Goal: Information Seeking & Learning: Learn about a topic

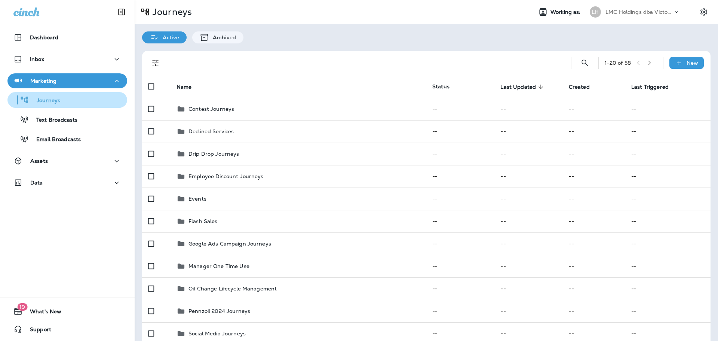
click at [46, 96] on div "Journeys" at bounding box center [35, 99] width 50 height 11
click at [148, 57] on div at bounding box center [155, 62] width 15 height 15
click at [153, 62] on icon "Filters" at bounding box center [155, 62] width 9 height 9
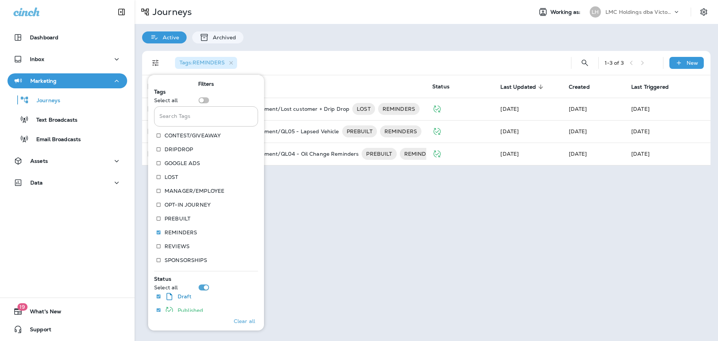
click at [339, 52] on div "Tags : REMINDERS" at bounding box center [364, 63] width 390 height 24
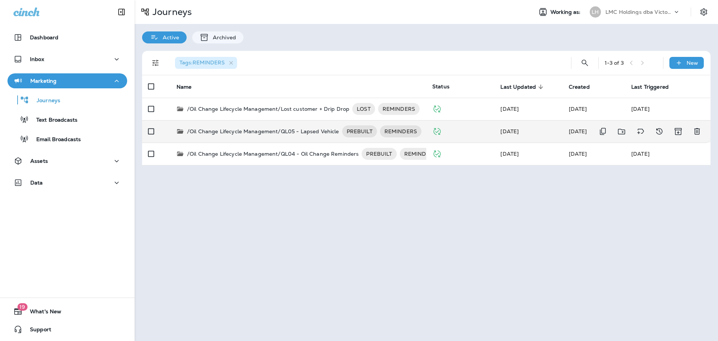
click at [245, 129] on p "/Oil Change Lifecycle Management/QL05 - Lapsed Vehicle" at bounding box center [263, 131] width 152 height 12
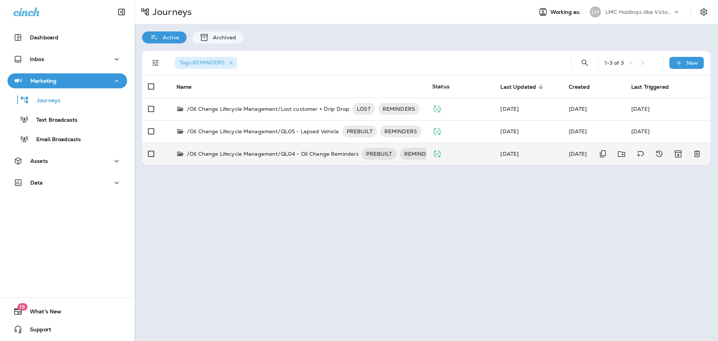
click at [267, 153] on p "/Oil Change Lifecycle Management/QL04 - Oil Change Reminders" at bounding box center [273, 154] width 172 height 12
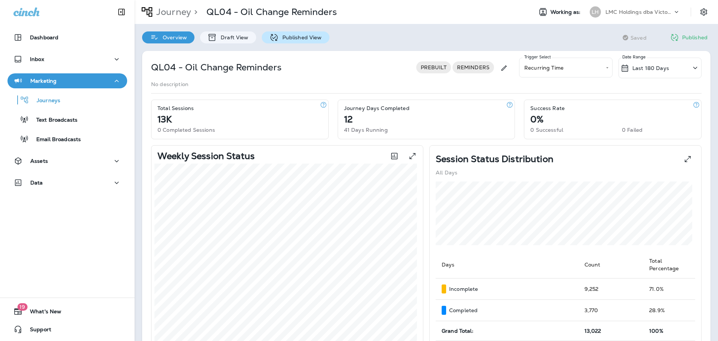
click at [281, 36] on p "Published View" at bounding box center [300, 37] width 43 height 6
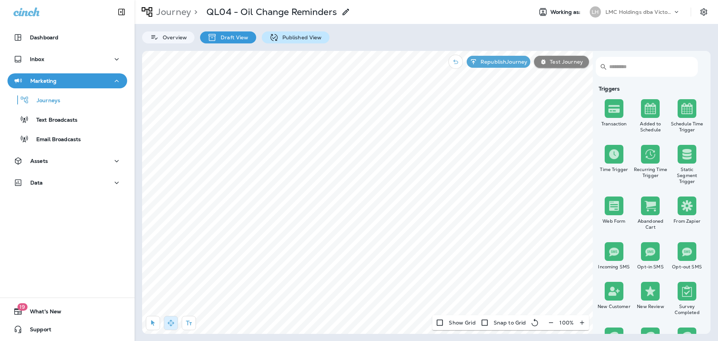
click at [281, 37] on p "Published View" at bounding box center [300, 37] width 43 height 6
click at [269, 41] on icon at bounding box center [273, 37] width 9 height 9
click at [279, 37] on p "Published View" at bounding box center [300, 37] width 43 height 6
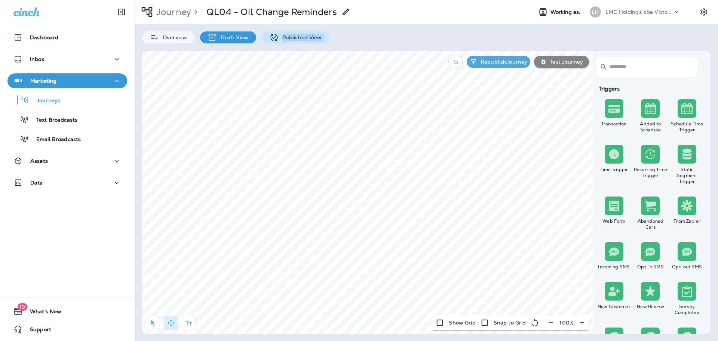
click at [279, 37] on p "Published View" at bounding box center [300, 37] width 43 height 6
click at [283, 33] on div "Published View" at bounding box center [296, 37] width 68 height 12
click at [69, 105] on div "Journeys" at bounding box center [67, 99] width 114 height 11
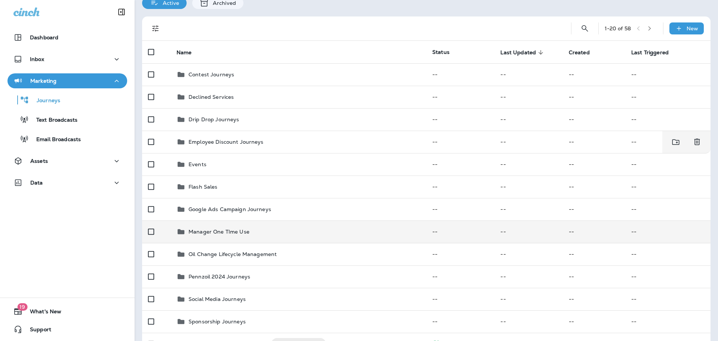
scroll to position [37, 0]
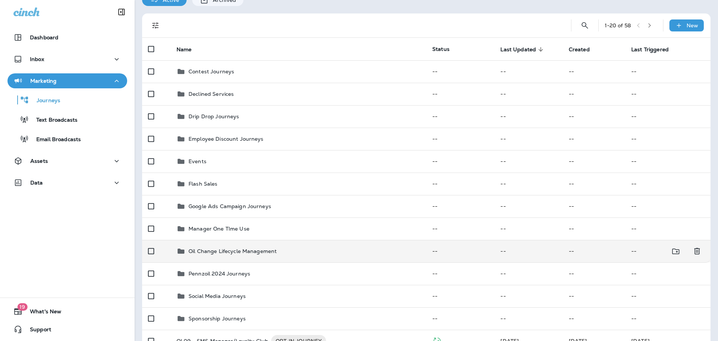
click at [262, 252] on p "Oil Change Lifecycle Management" at bounding box center [232, 251] width 88 height 6
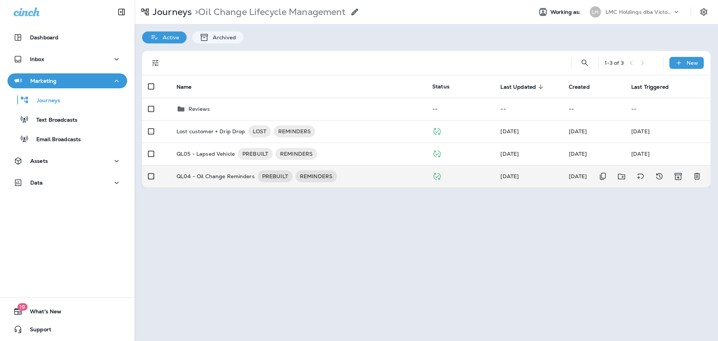
click at [222, 182] on td "QL04 - Oil Change Reminders PREBUILT REMINDERS" at bounding box center [299, 176] width 256 height 22
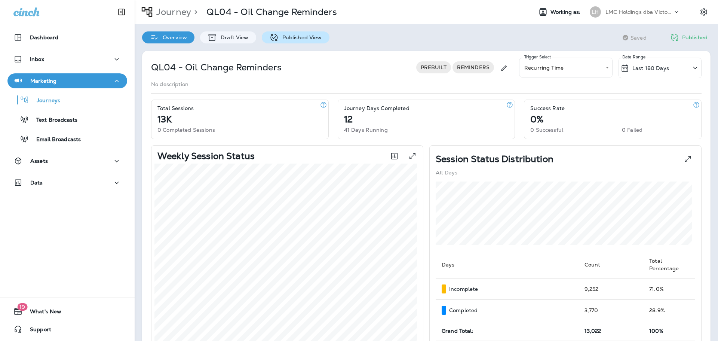
click at [280, 37] on p "Published View" at bounding box center [300, 37] width 43 height 6
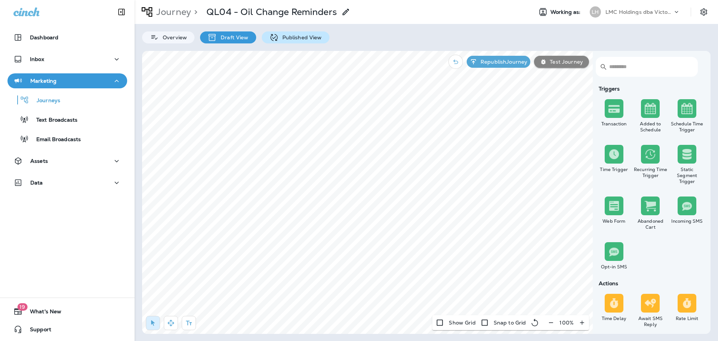
click at [282, 34] on p "Published View" at bounding box center [300, 37] width 43 height 6
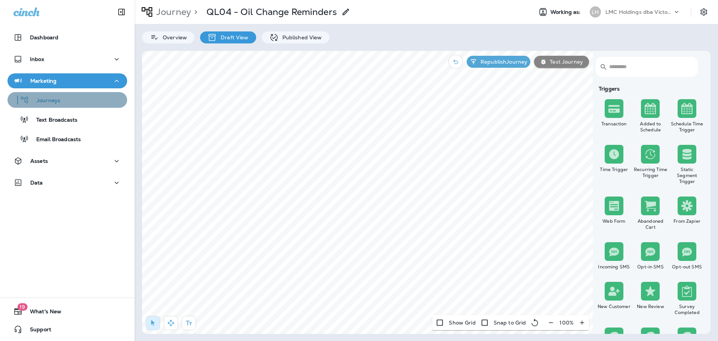
click at [72, 104] on div "Journeys" at bounding box center [67, 99] width 114 height 11
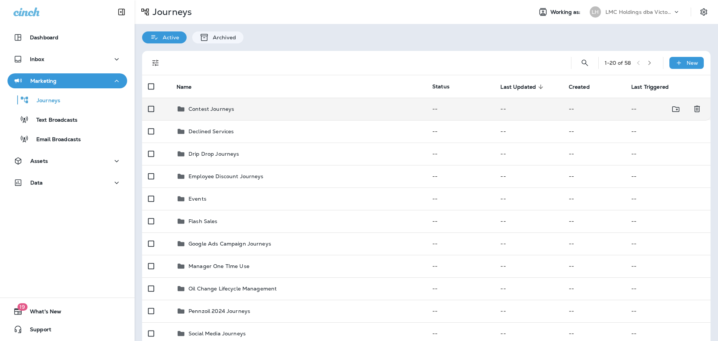
click at [209, 108] on p "Contest Journeys" at bounding box center [211, 109] width 46 height 6
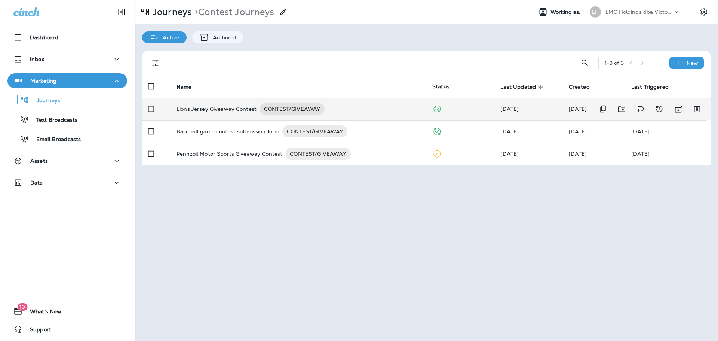
click at [211, 101] on td "Lions Jersey Giveaway Contest CONTEST/GIVEAWAY" at bounding box center [299, 109] width 256 height 22
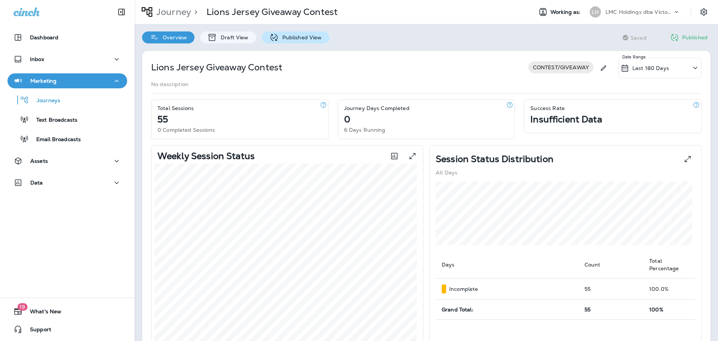
click at [282, 40] on p "Published View" at bounding box center [300, 37] width 43 height 6
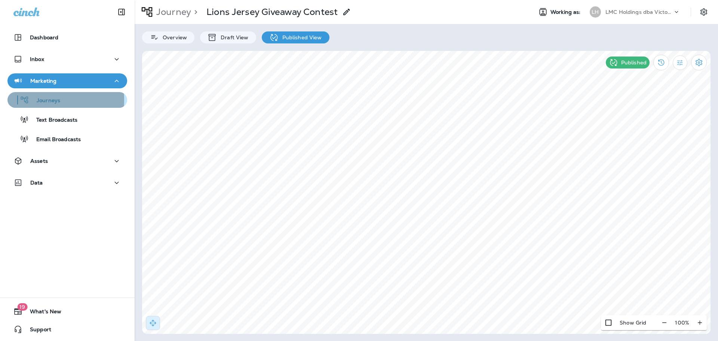
click at [36, 100] on p "Journeys" at bounding box center [44, 100] width 31 height 7
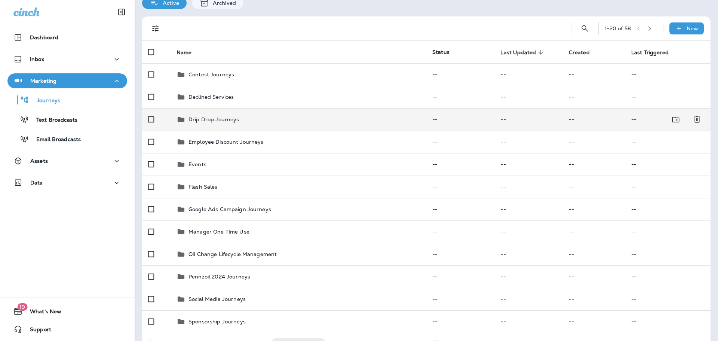
scroll to position [37, 0]
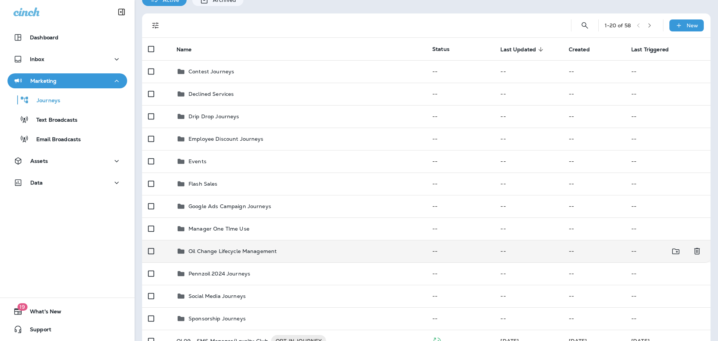
click at [283, 251] on div "Oil Change Lifecycle Management" at bounding box center [298, 250] width 244 height 9
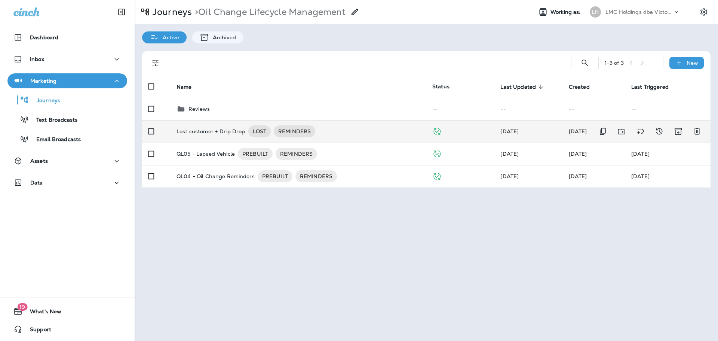
click at [200, 133] on p "Lost customer + Drip Drop" at bounding box center [210, 131] width 69 height 12
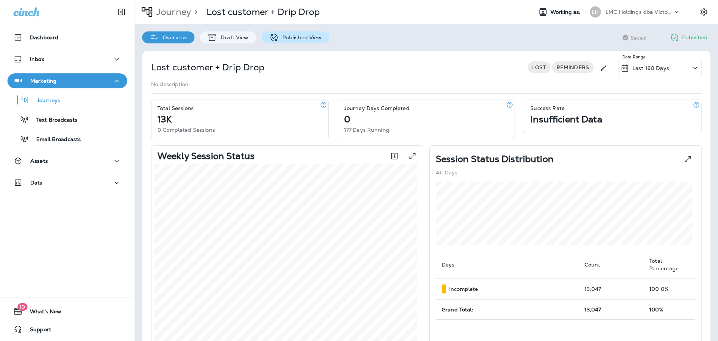
click at [285, 42] on div "Published View" at bounding box center [296, 37] width 68 height 12
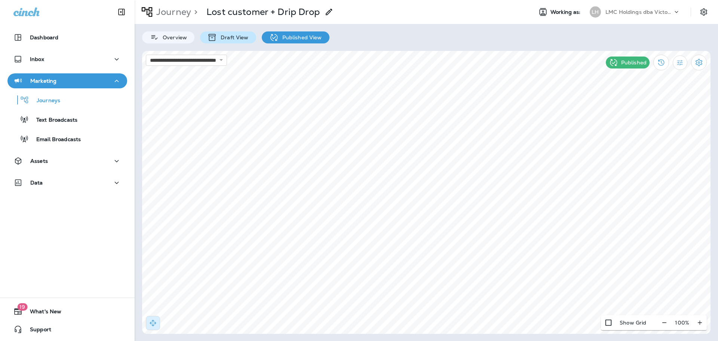
click at [236, 37] on p "Draft View" at bounding box center [232, 37] width 31 height 6
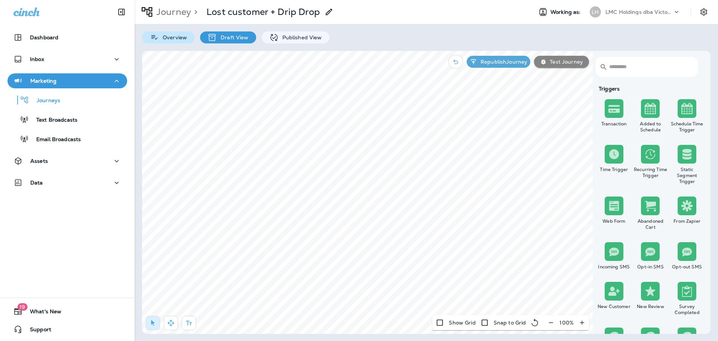
click at [174, 35] on p "Overview" at bounding box center [173, 37] width 28 height 6
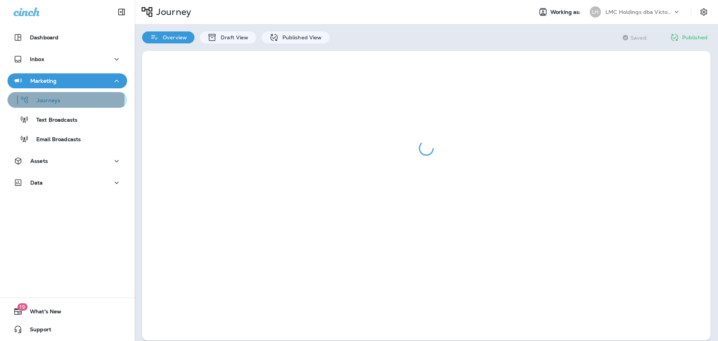
click at [43, 98] on p "Journeys" at bounding box center [44, 100] width 31 height 7
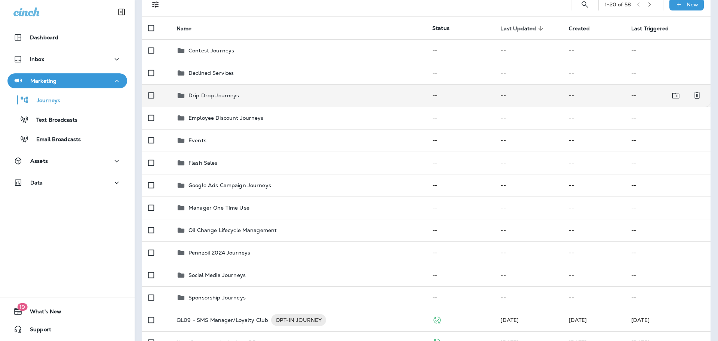
scroll to position [112, 0]
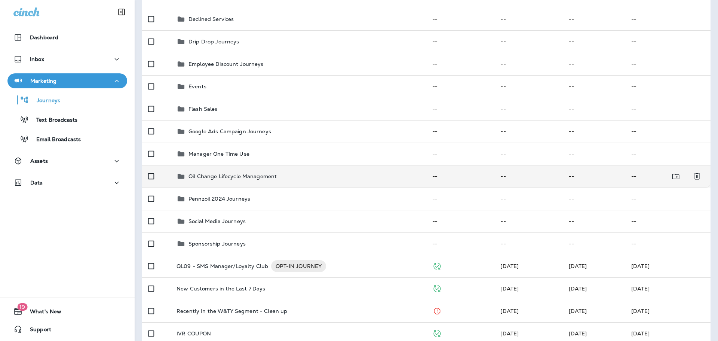
click at [239, 174] on p "Oil Change Lifecycle Management" at bounding box center [232, 176] width 88 height 6
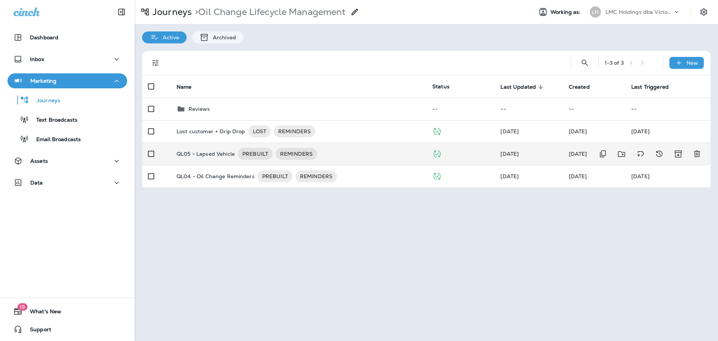
click at [197, 160] on td "QL05 - Lapsed Vehicle PREBUILT REMINDERS" at bounding box center [299, 153] width 256 height 22
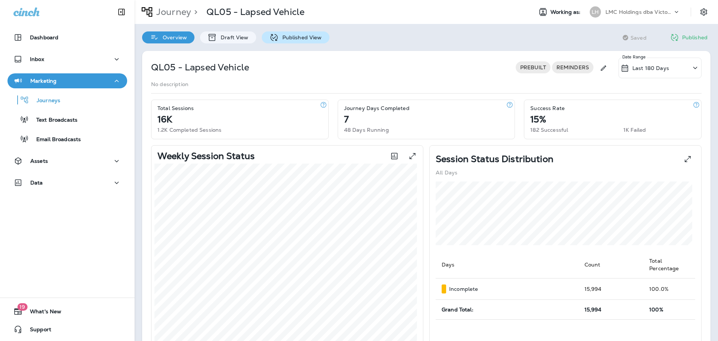
click at [280, 40] on div "Published View" at bounding box center [296, 37] width 68 height 12
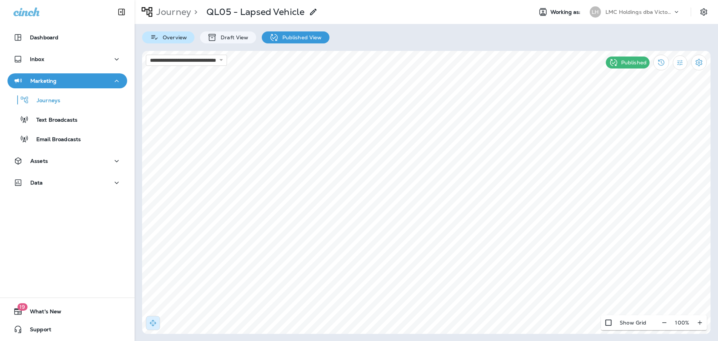
click at [183, 43] on div "Overview" at bounding box center [168, 37] width 52 height 12
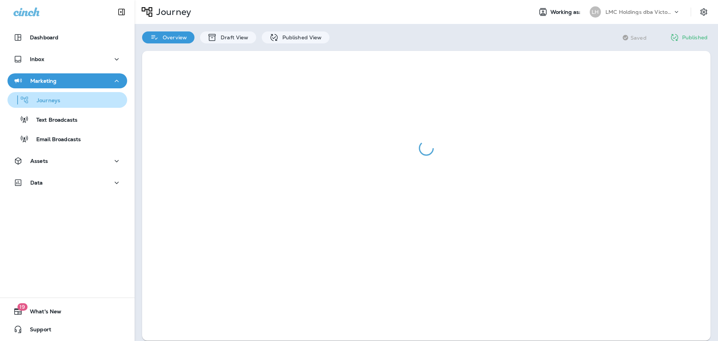
click at [47, 101] on p "Journeys" at bounding box center [44, 100] width 31 height 7
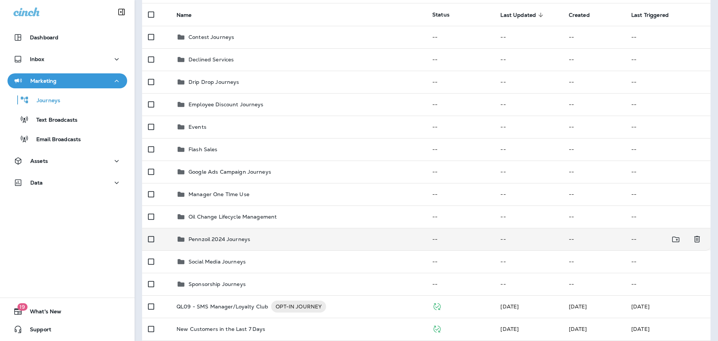
scroll to position [75, 0]
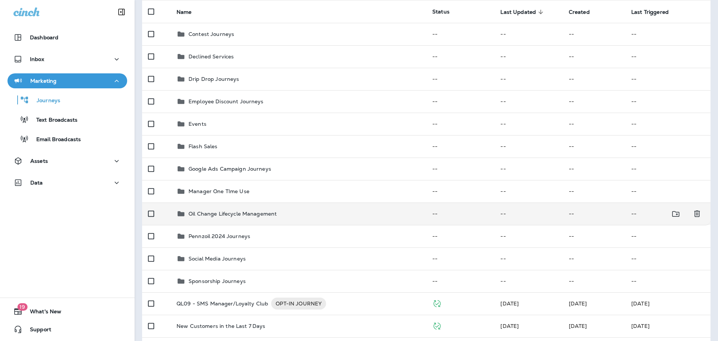
click at [265, 212] on p "Oil Change Lifecycle Management" at bounding box center [232, 214] width 88 height 6
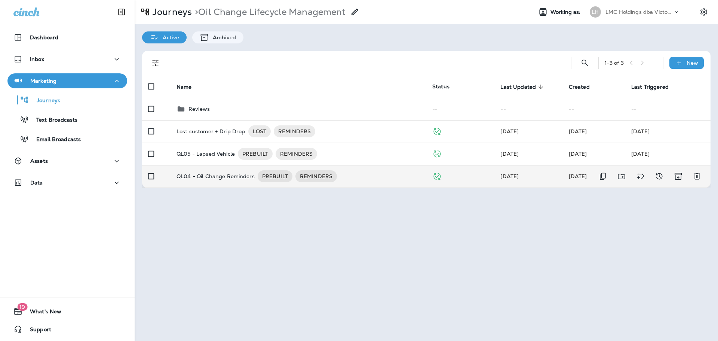
click at [218, 178] on p "QL04 - Oil Change Reminders" at bounding box center [215, 176] width 78 height 12
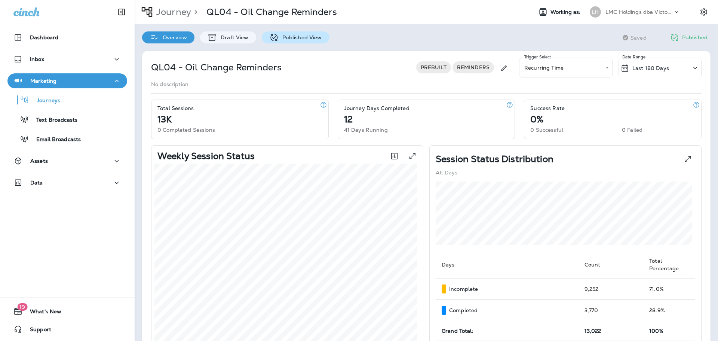
click at [272, 39] on icon at bounding box center [273, 37] width 7 height 7
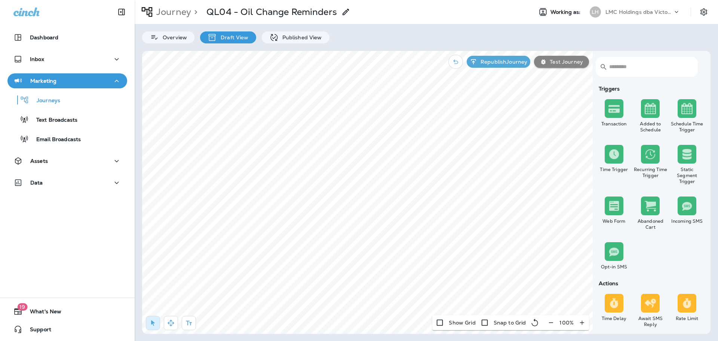
click at [282, 39] on p "Published View" at bounding box center [300, 37] width 43 height 6
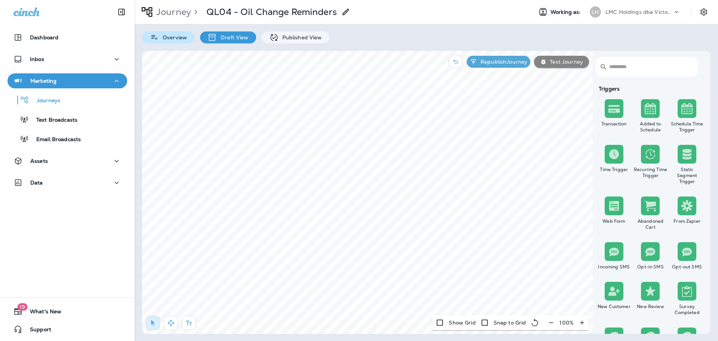
click at [175, 40] on p "Overview" at bounding box center [173, 37] width 28 height 6
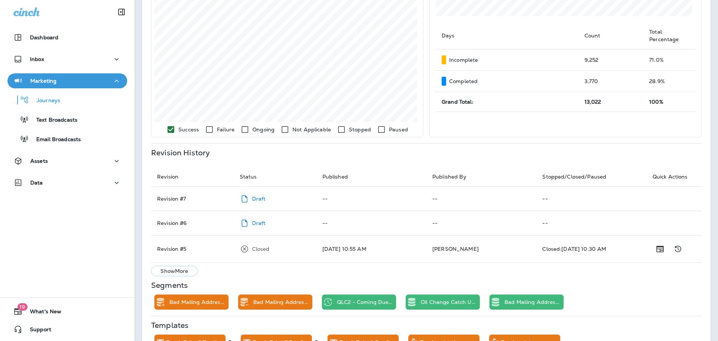
scroll to position [256, 0]
